Goal: Information Seeking & Learning: Find specific fact

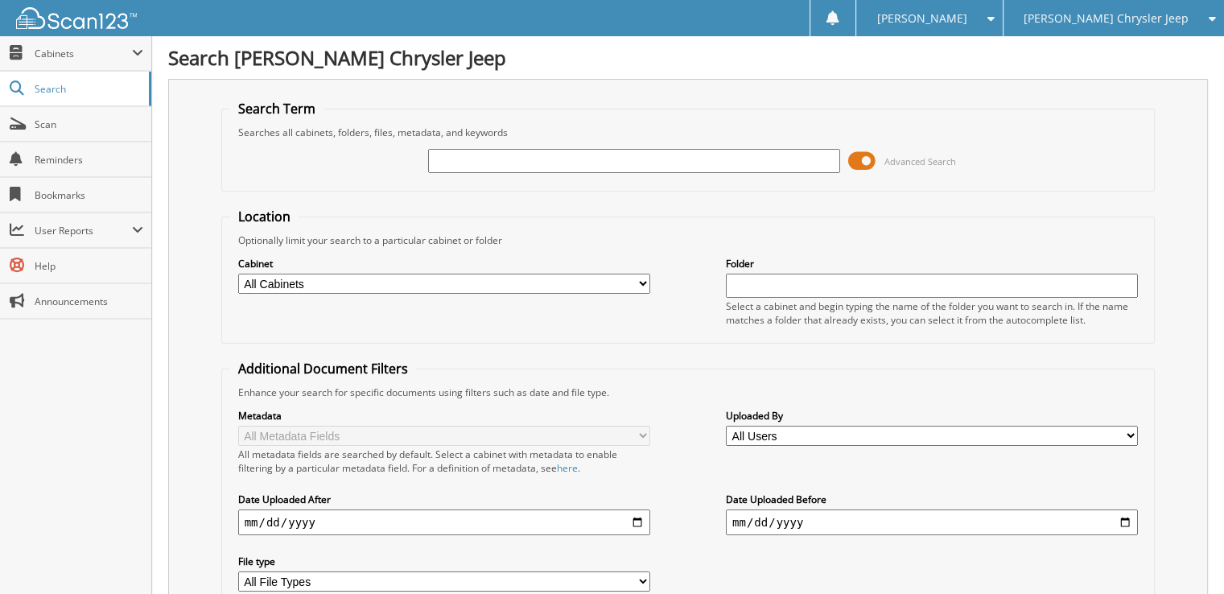
type input "m"
type input "[PERSON_NAME] TIRE CO"
click at [540, 171] on input "text" at bounding box center [634, 161] width 412 height 24
type input "S"
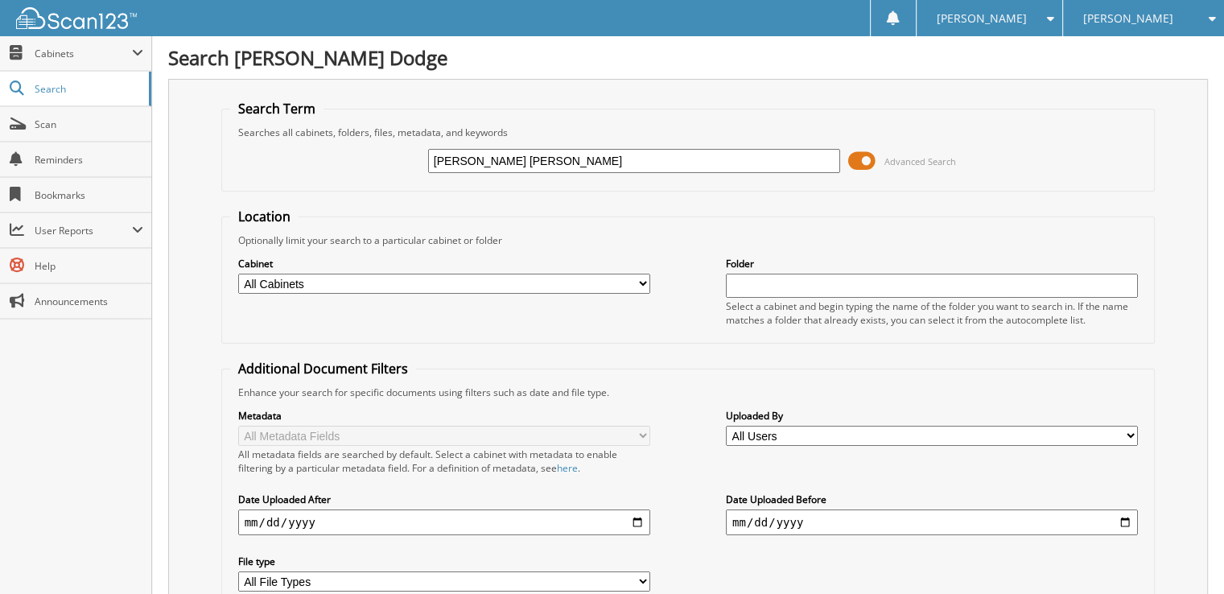
click at [465, 161] on input "WELLS ANDREW CURTIS" at bounding box center [634, 161] width 412 height 24
click at [470, 162] on input "WELLS ANDREW CURTIS" at bounding box center [634, 161] width 412 height 24
click at [605, 166] on input "WELLS, ANDREW CURTIS" at bounding box center [634, 161] width 412 height 24
type input "WELLS, ANDREW CURTIS"
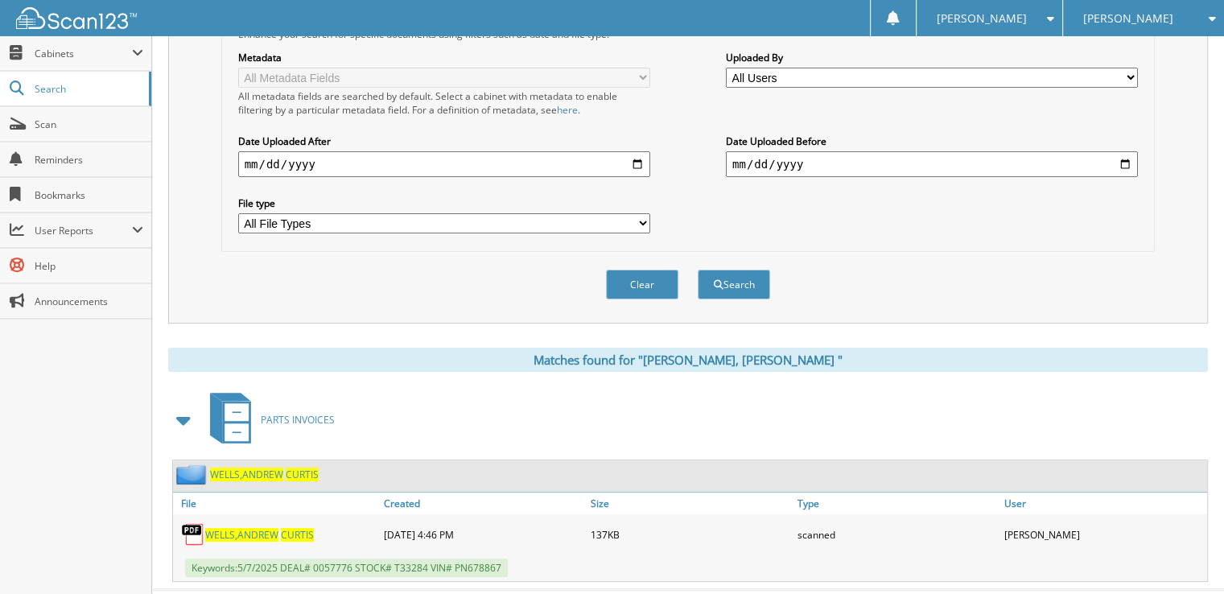
scroll to position [377, 0]
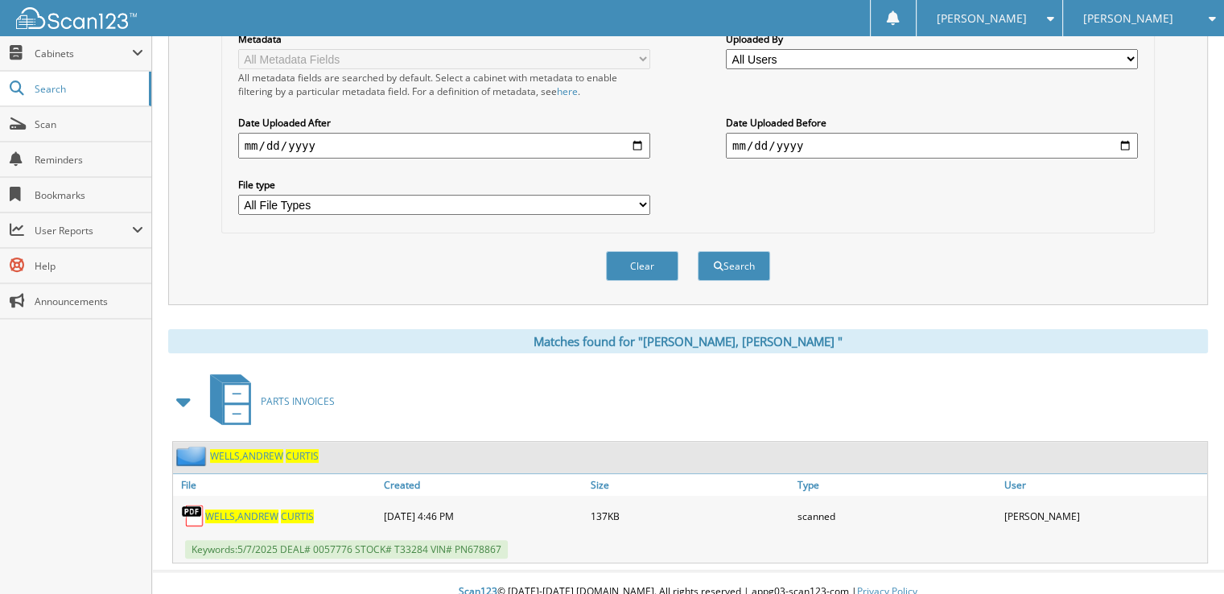
click at [293, 500] on div "W E L L S , A N D R E W C U R T I S" at bounding box center [276, 516] width 207 height 32
click at [293, 509] on div "W E L L S , A N D R E W C U R T I S" at bounding box center [276, 516] width 207 height 32
click at [293, 509] on span "C U R T I S" at bounding box center [297, 516] width 33 height 14
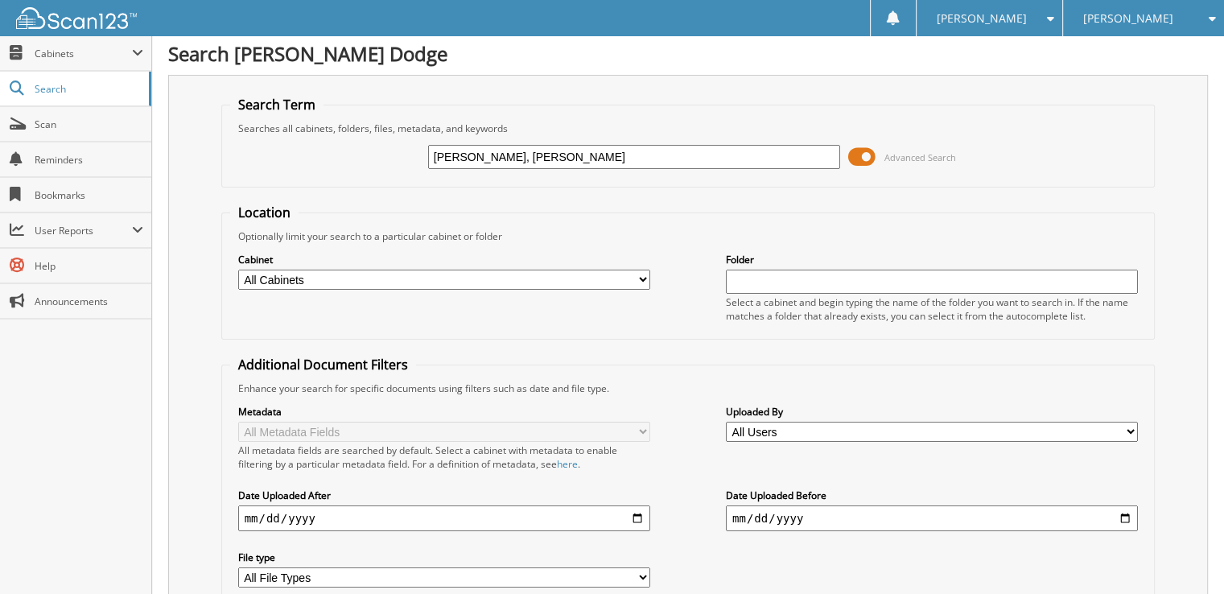
scroll to position [0, 0]
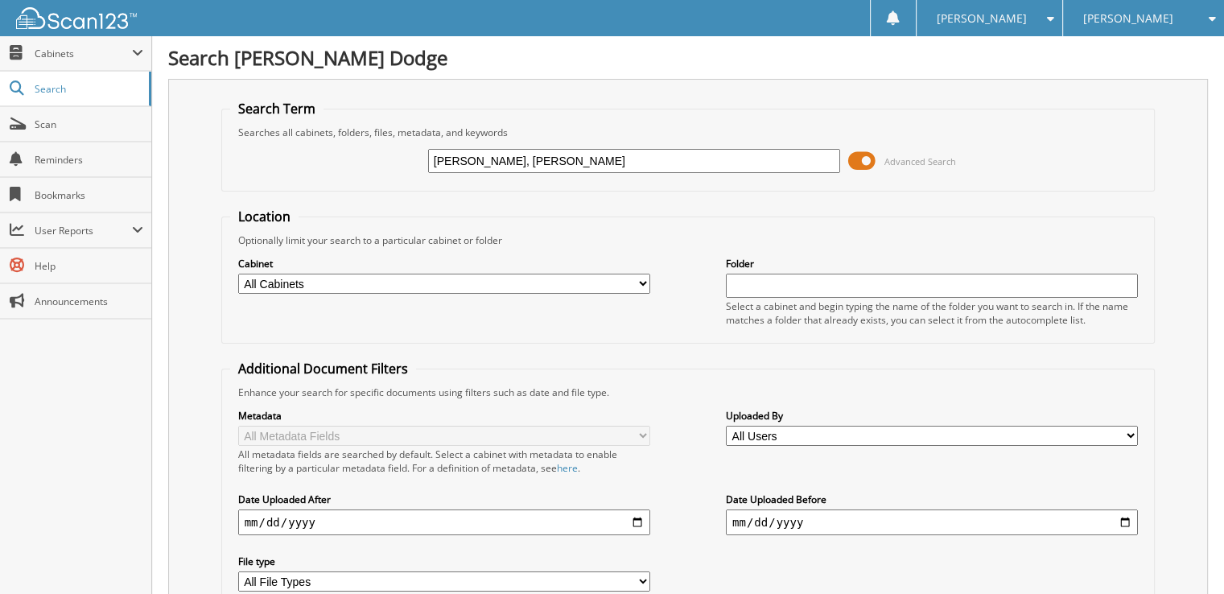
click at [425, 290] on div "Cabinet All Cabinets ACCOUNTS PAYABLE ARCHIVED SERVICE RO AUTOMATE SERVICE RO P…" at bounding box center [444, 275] width 412 height 40
click at [422, 280] on select "All Cabinets ACCOUNTS PAYABLE ARCHIVED SERVICE RO AUTOMATE SERVICE RO PARTS INV…" at bounding box center [444, 284] width 412 height 20
click at [219, 187] on div "Search Term Searches all cabinets, folders, files, metadata, and keywords WELLS…" at bounding box center [688, 380] width 1040 height 603
click at [91, 136] on link "Scan" at bounding box center [75, 124] width 151 height 35
